Goal: Find specific page/section: Find specific page/section

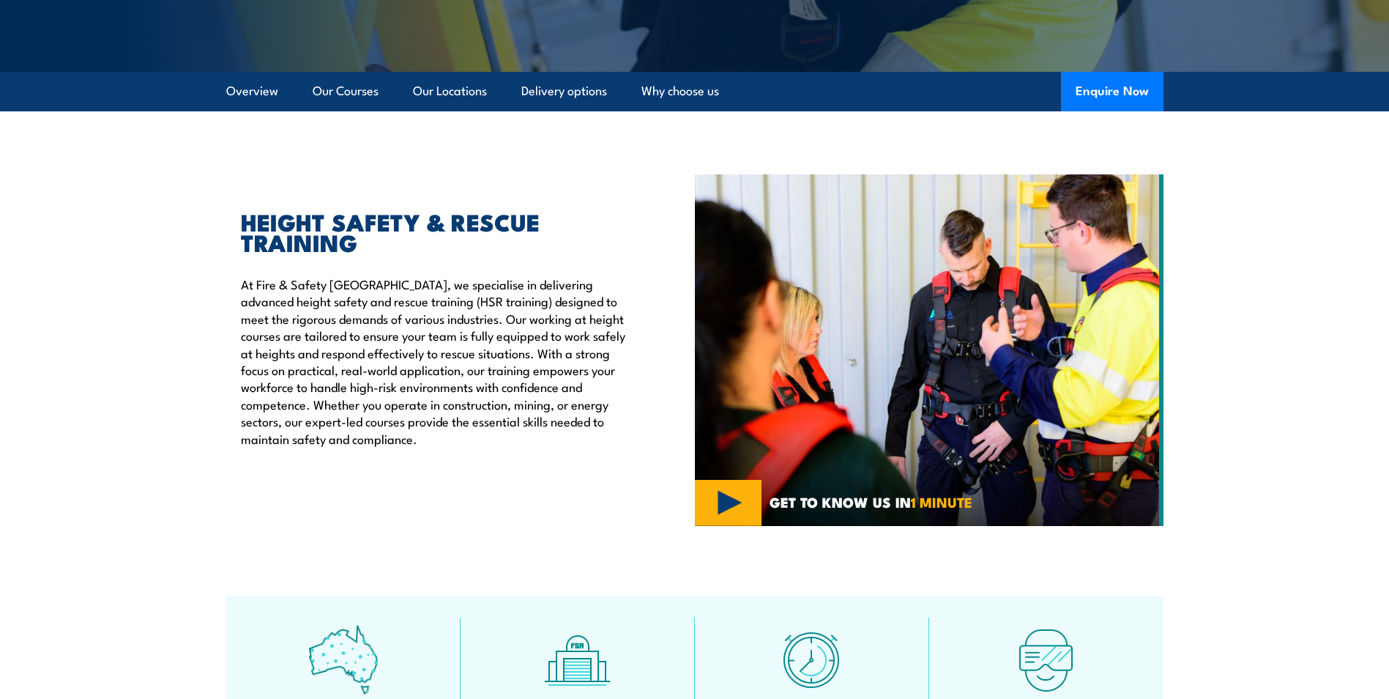
scroll to position [220, 0]
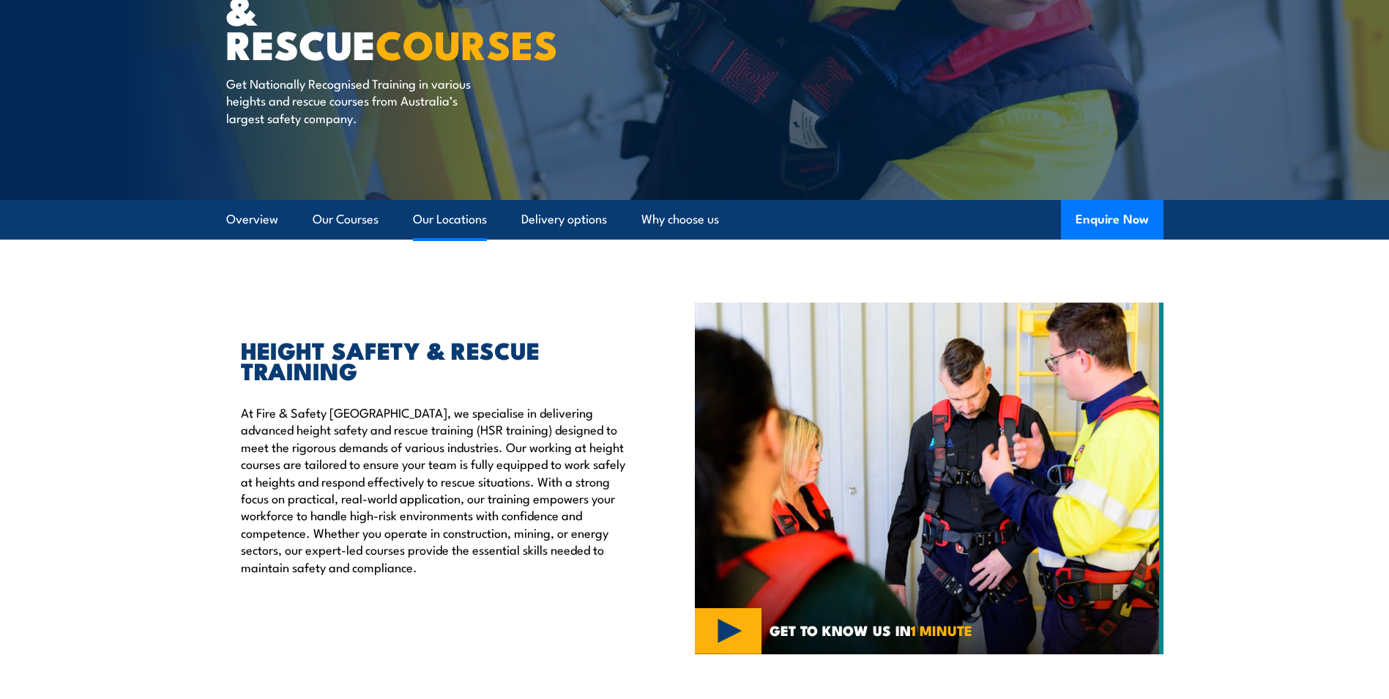
click at [425, 210] on link "Our Locations" at bounding box center [450, 219] width 74 height 39
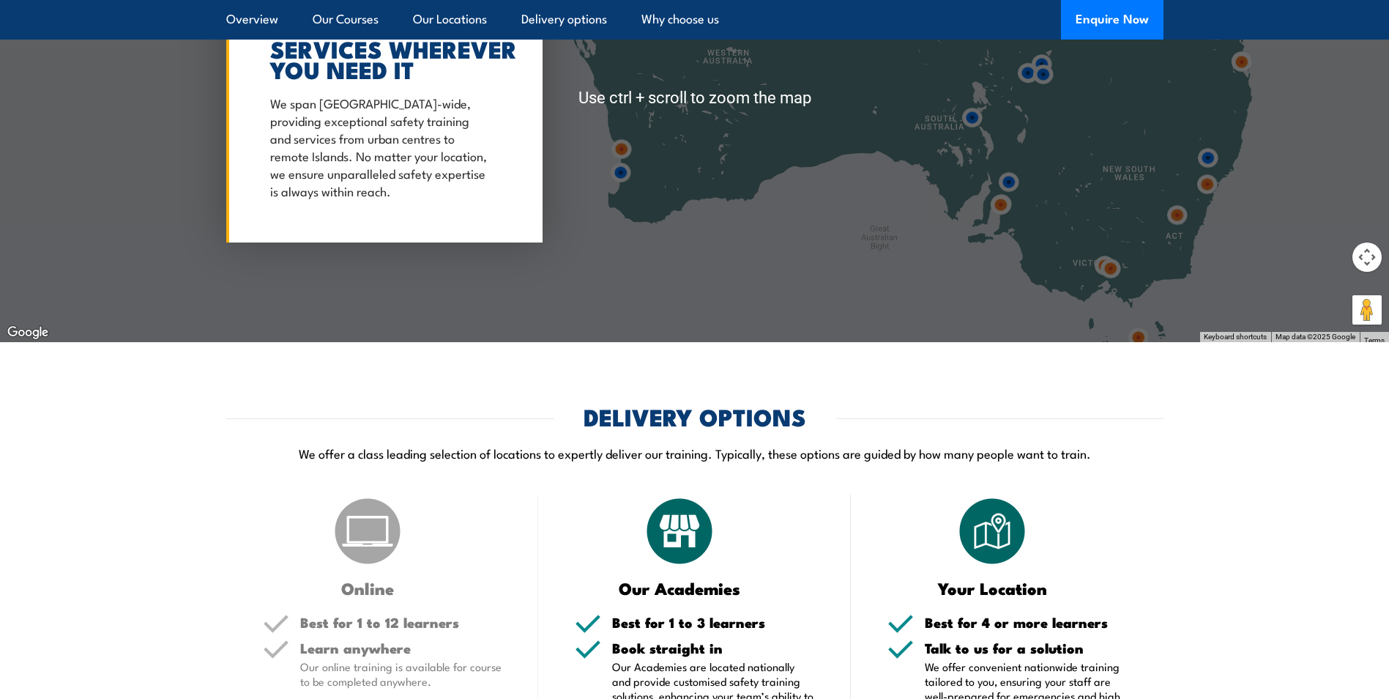
scroll to position [2437, 0]
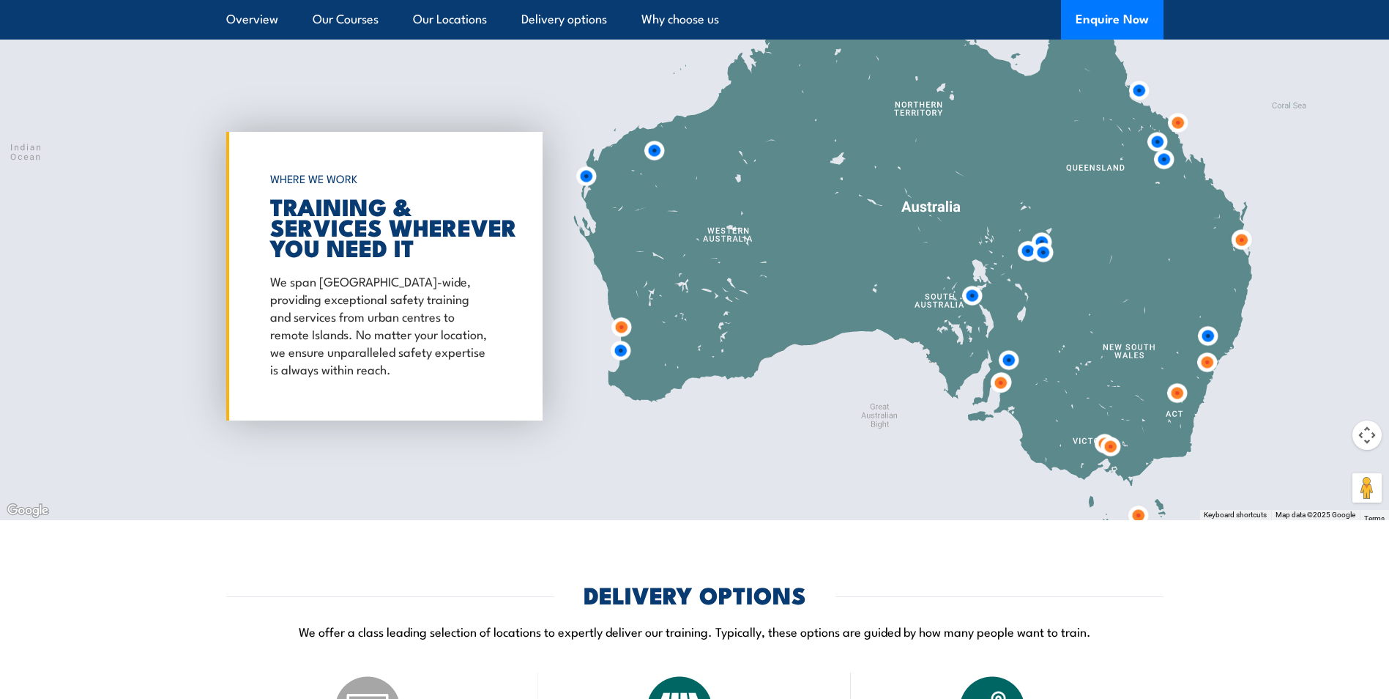
click at [1206, 354] on img at bounding box center [1207, 362] width 27 height 27
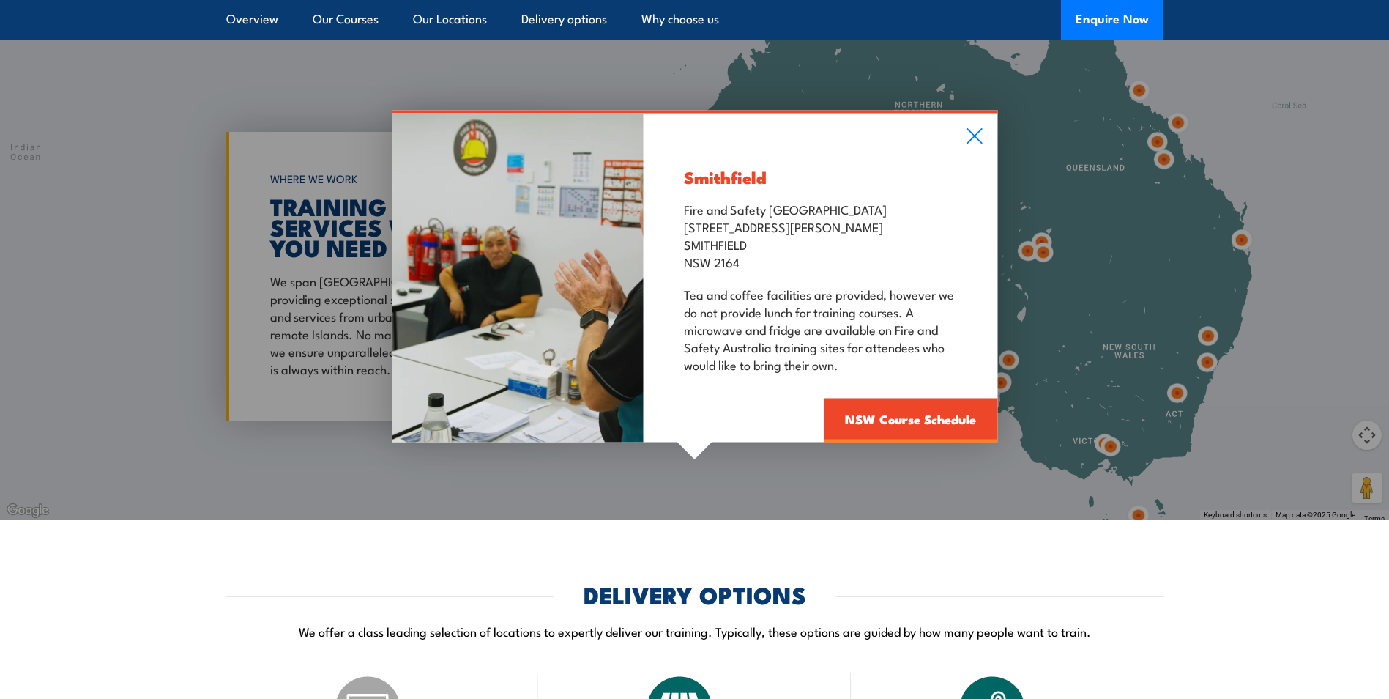
click at [1210, 321] on div "Smithfield Fire and Safety Australia [STREET_ADDRESS][PERSON_NAME] Tea and coff…" at bounding box center [694, 276] width 1389 height 488
drag, startPoint x: 1232, startPoint y: 379, endPoint x: 1053, endPoint y: 387, distance: 179.6
click at [1226, 379] on div "Smithfield Fire and Safety Australia [STREET_ADDRESS][PERSON_NAME] Tea and coff…" at bounding box center [694, 276] width 1389 height 488
click at [975, 129] on icon at bounding box center [974, 136] width 15 height 15
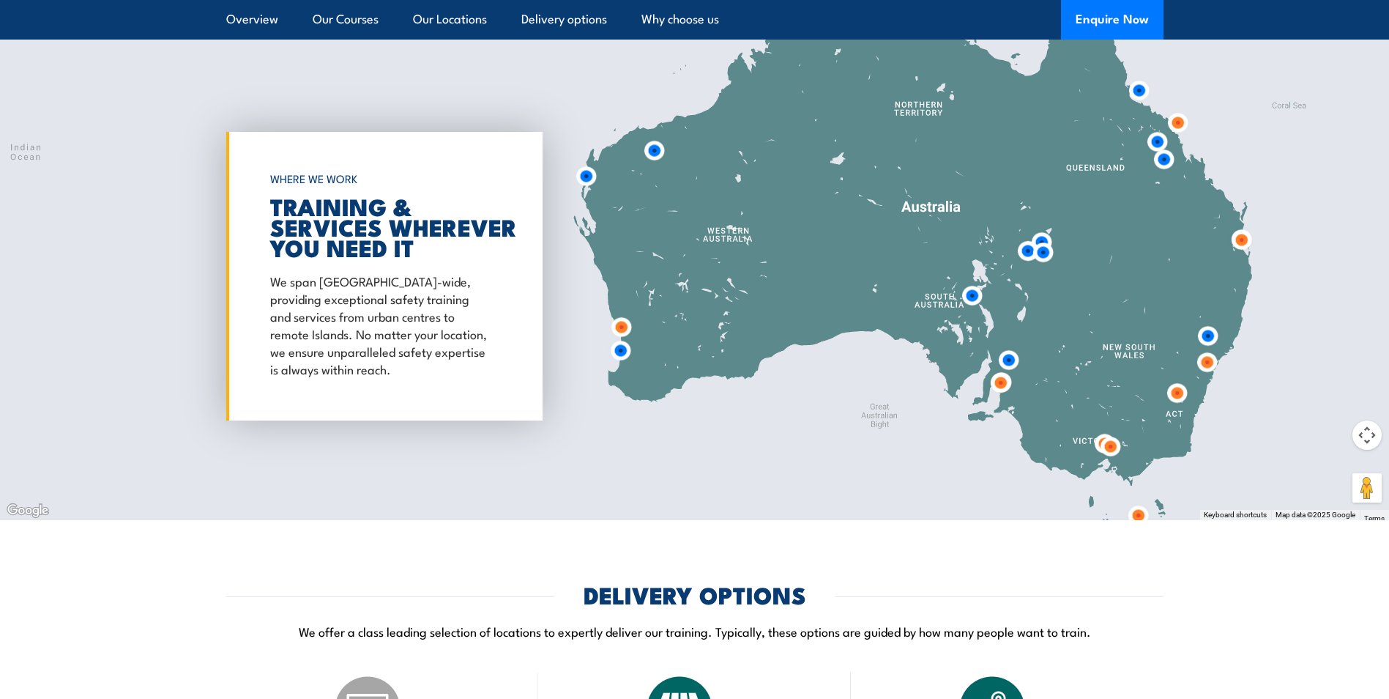
click at [1208, 322] on img at bounding box center [1207, 335] width 27 height 27
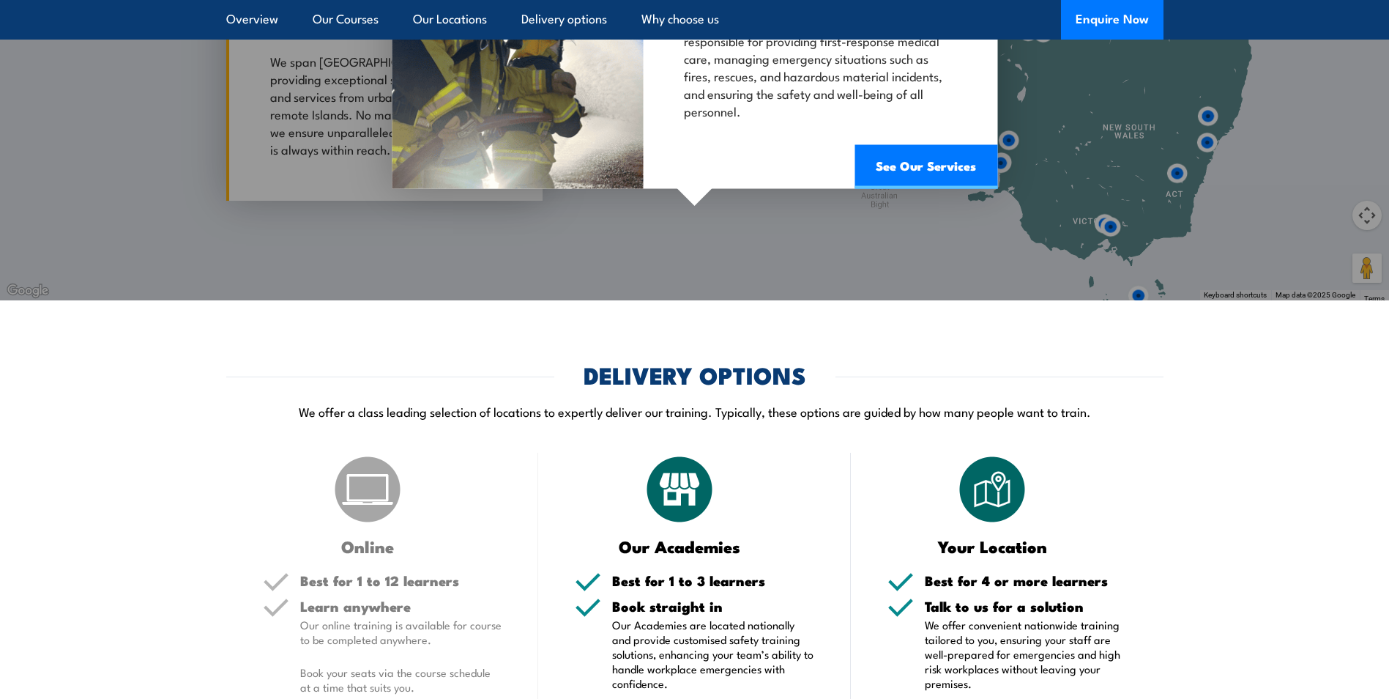
scroll to position [2364, 0]
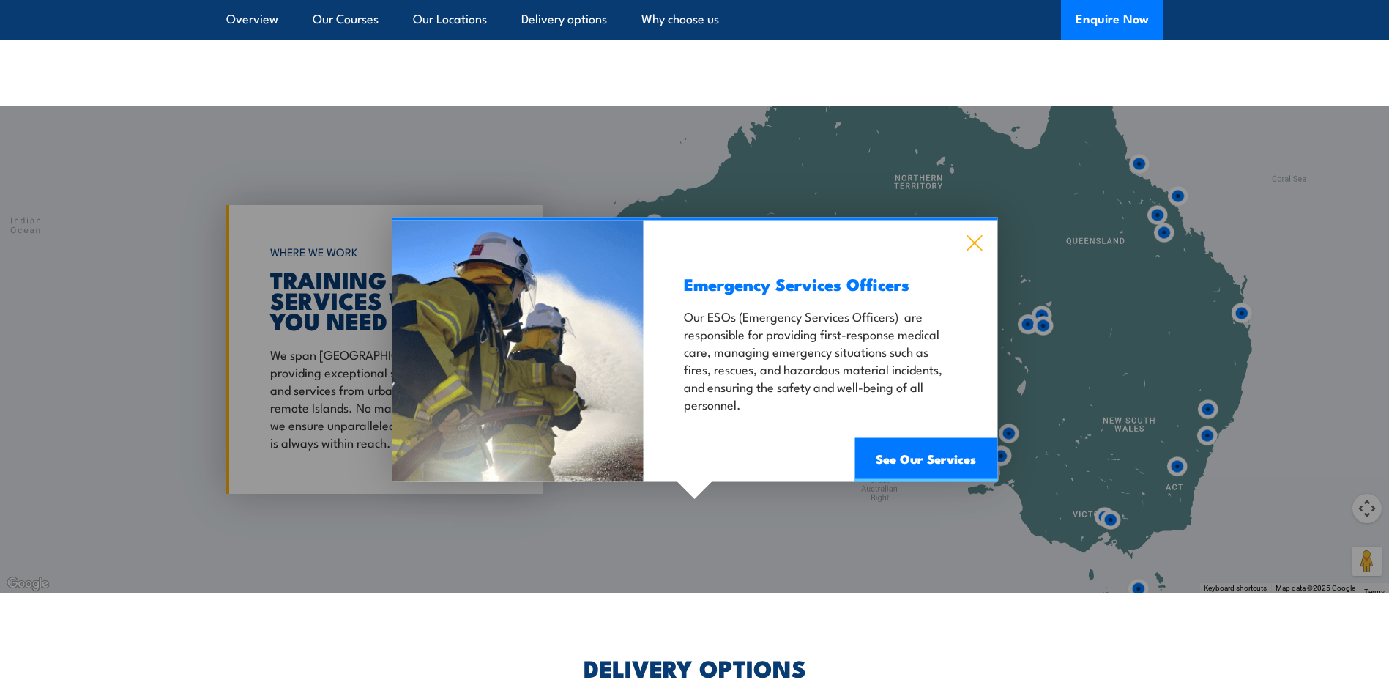
click at [974, 235] on icon at bounding box center [974, 243] width 17 height 16
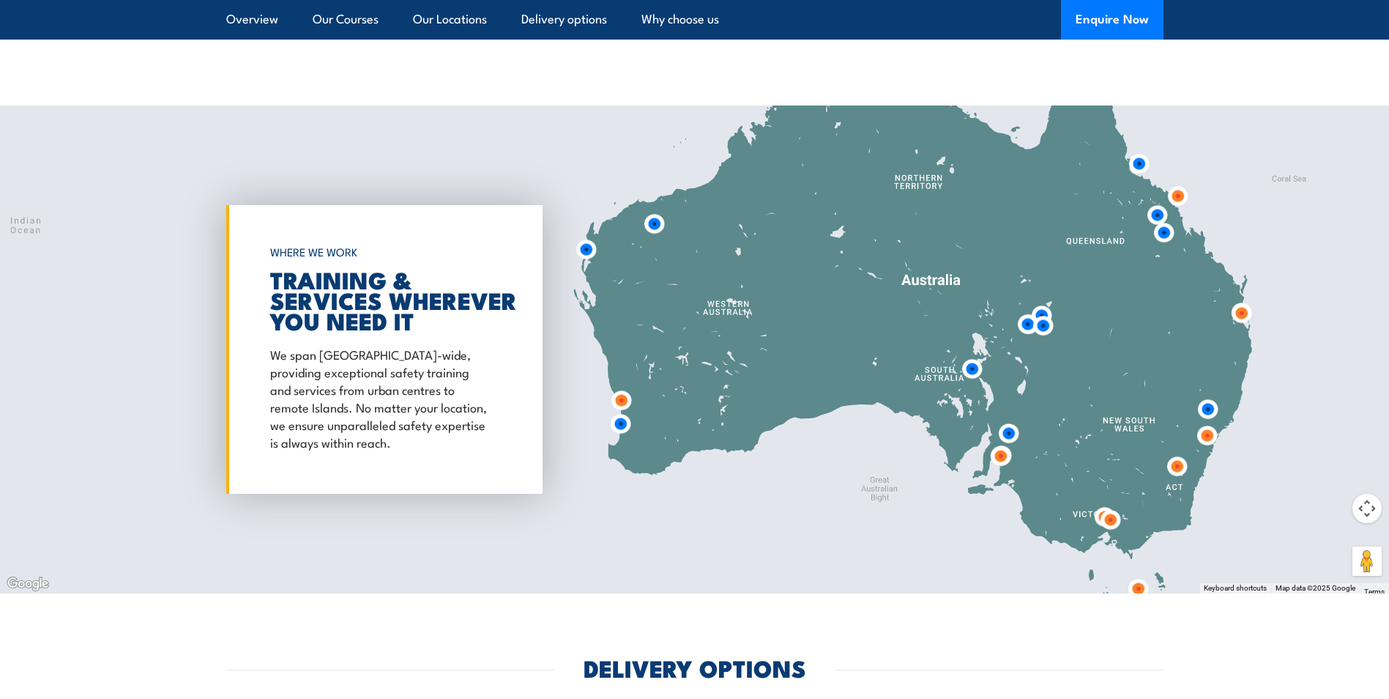
scroll to position [2455, 0]
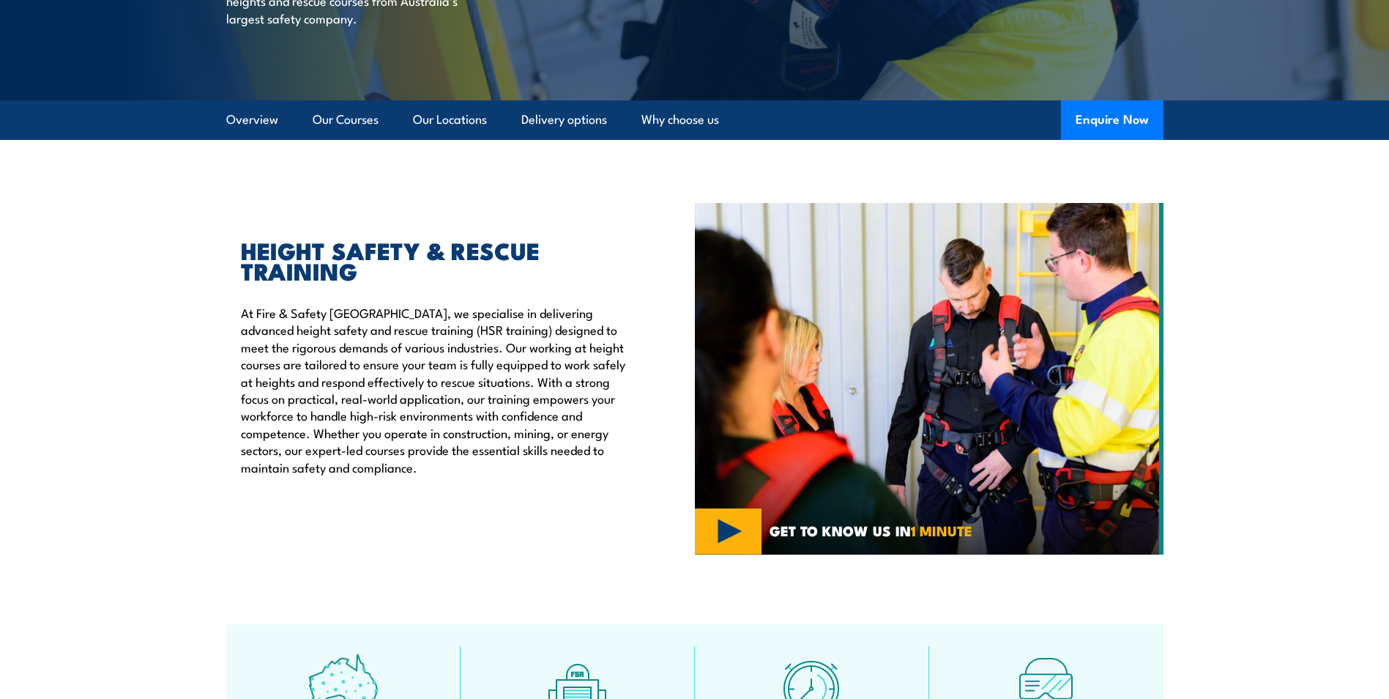
scroll to position [298, 0]
